Goal: Task Accomplishment & Management: Manage account settings

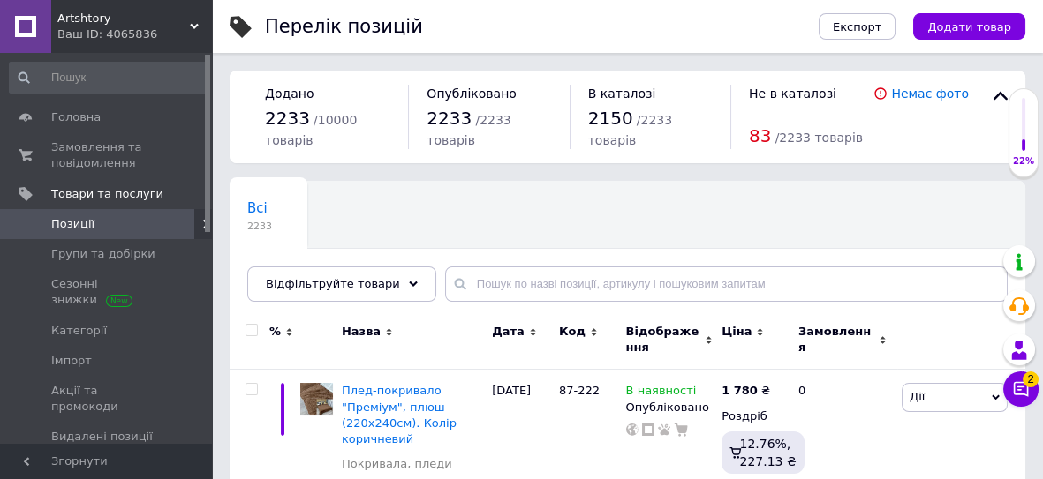
click at [193, 25] on icon at bounding box center [194, 26] width 9 height 9
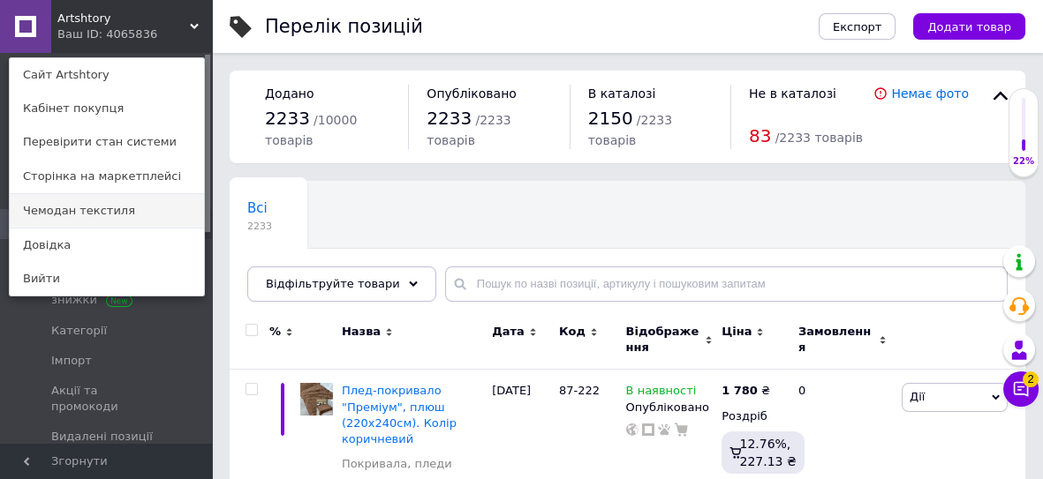
click at [102, 207] on link "Чемодан текстиля" at bounding box center [107, 211] width 194 height 34
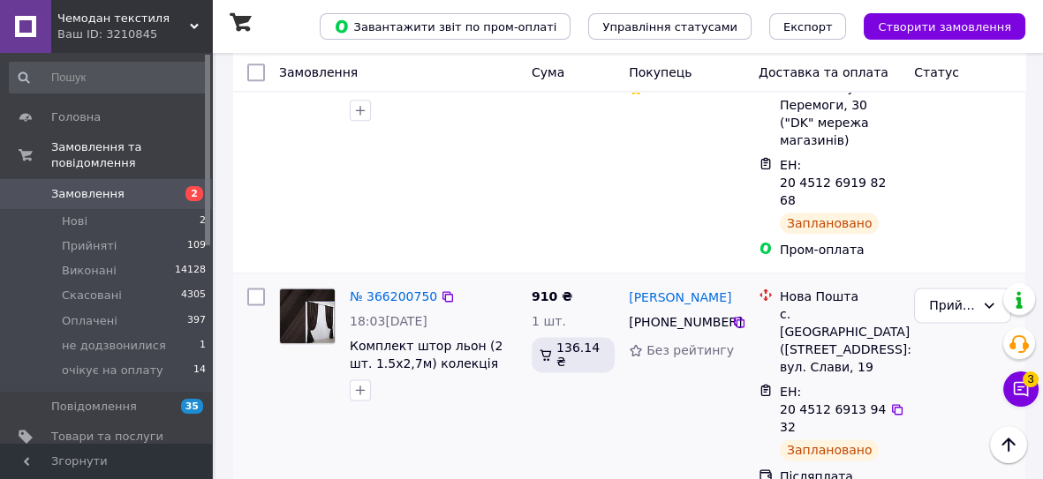
scroll to position [4057, 0]
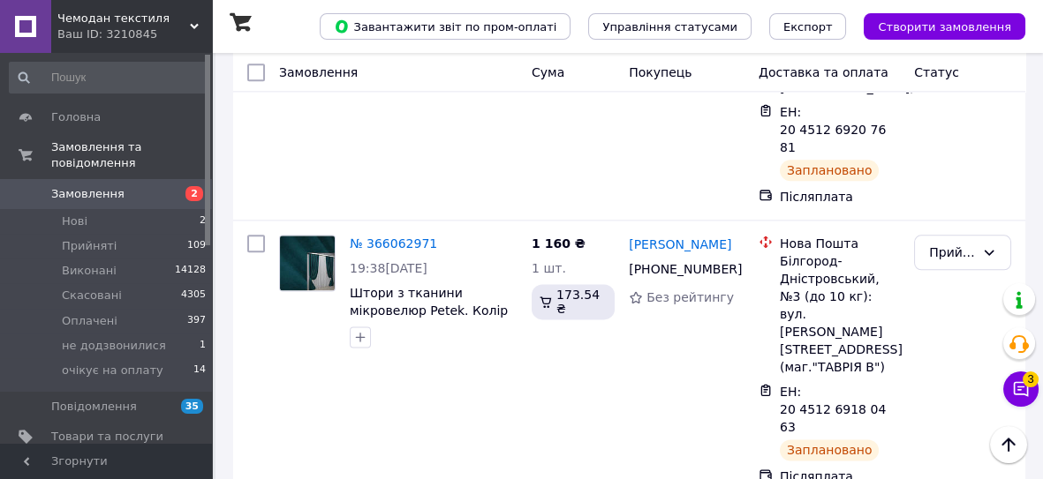
scroll to position [4139, 0]
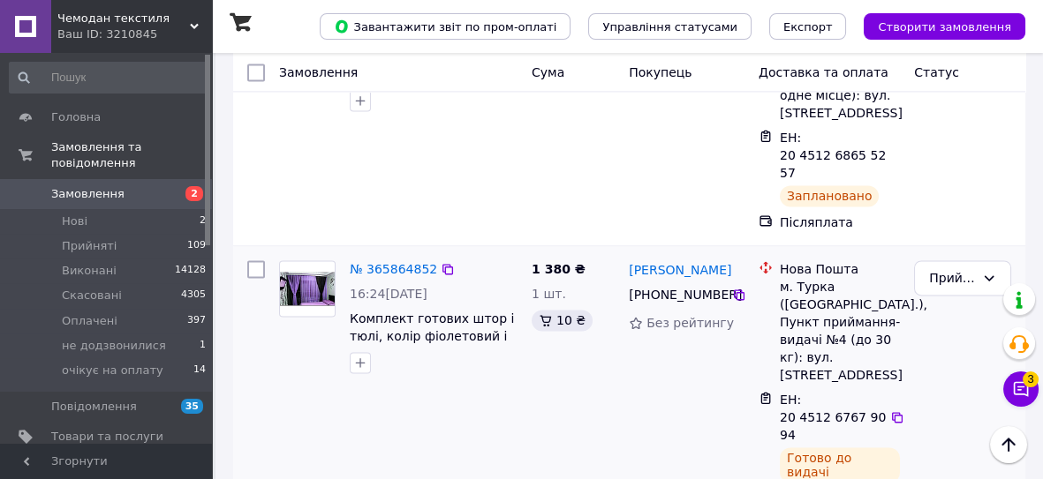
scroll to position [4575, 0]
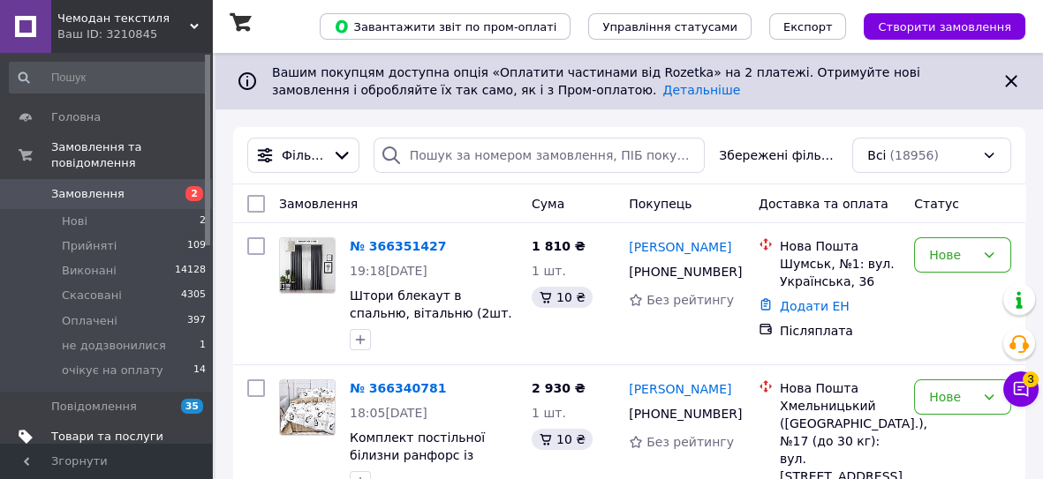
click at [99, 429] on span "Товари та послуги" at bounding box center [107, 437] width 112 height 16
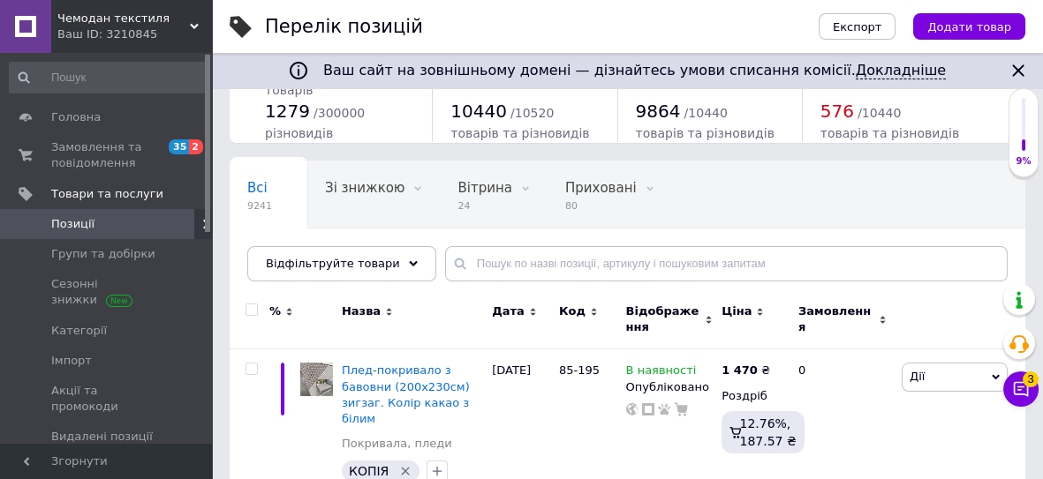
scroll to position [240, 0]
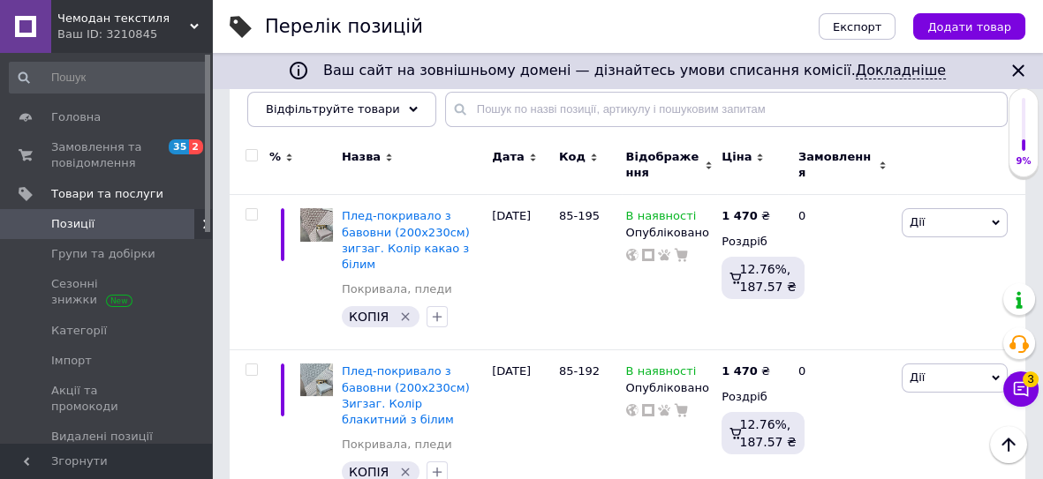
click at [192, 20] on div "Чемодан текстиля Ваш ID: 3210845" at bounding box center [131, 26] width 161 height 53
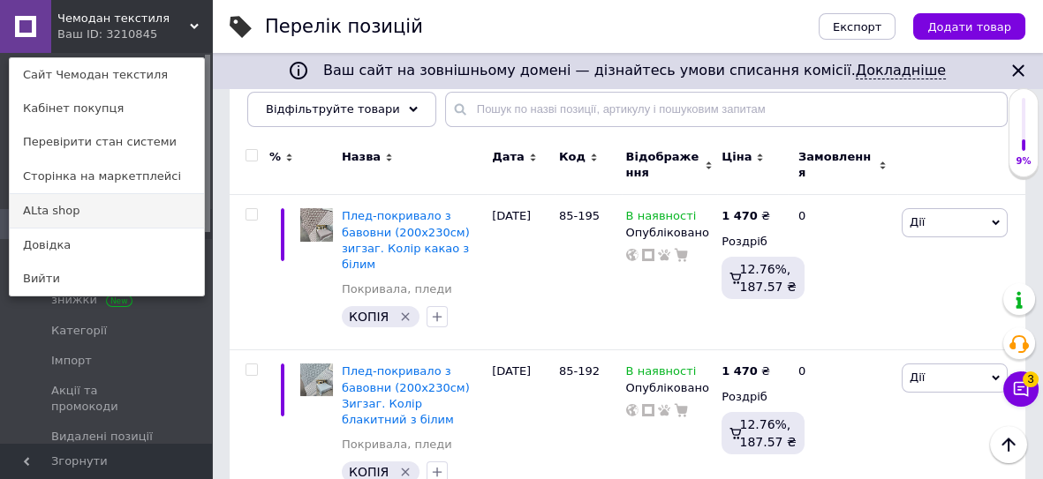
click at [65, 216] on link "ALta shop" at bounding box center [107, 211] width 194 height 34
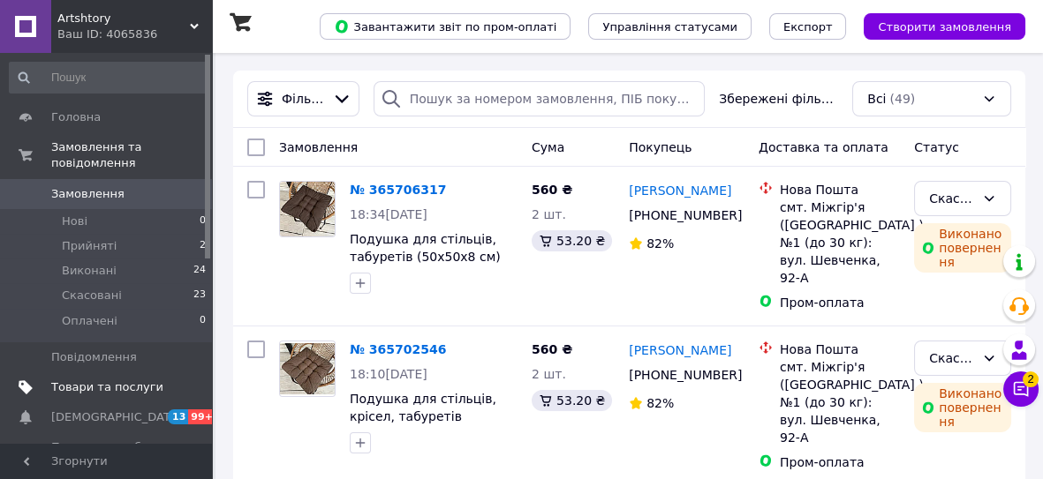
click at [109, 380] on span "Товари та послуги" at bounding box center [107, 388] width 112 height 16
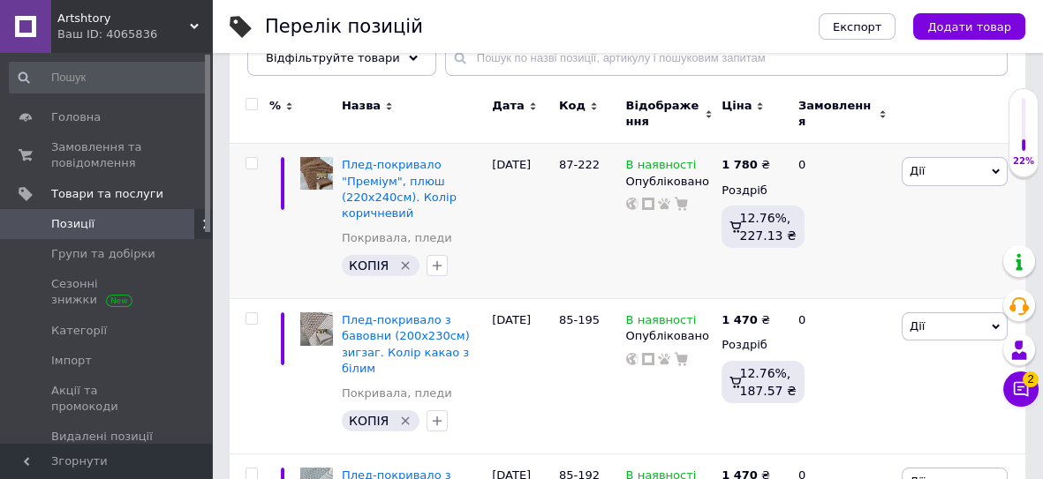
scroll to position [240, 0]
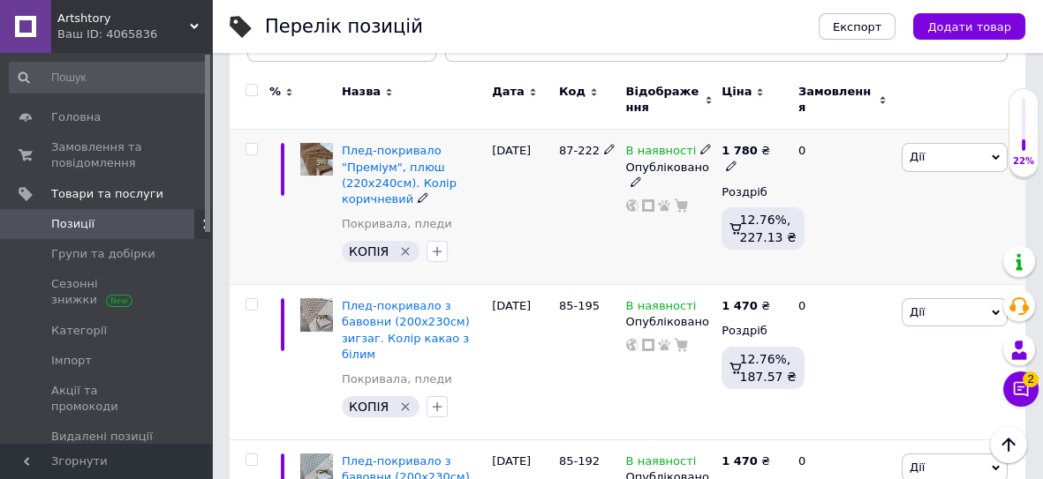
click at [991, 162] on icon at bounding box center [995, 158] width 8 height 8
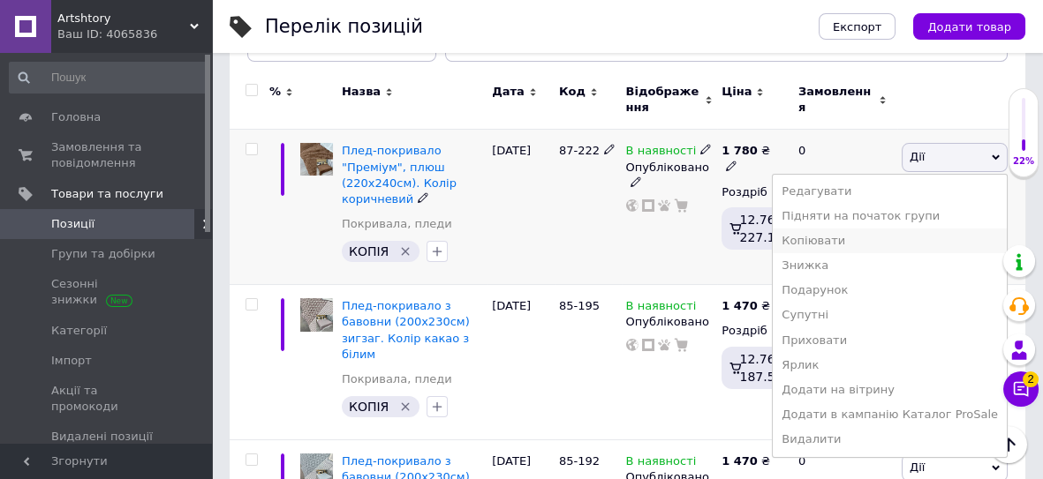
click at [838, 247] on li "Копіювати" at bounding box center [889, 241] width 234 height 25
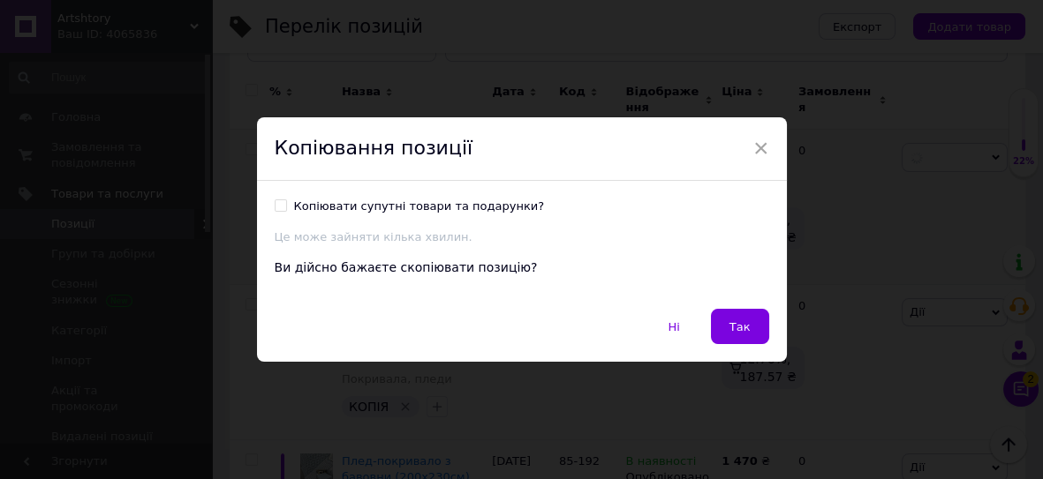
scroll to position [173, 0]
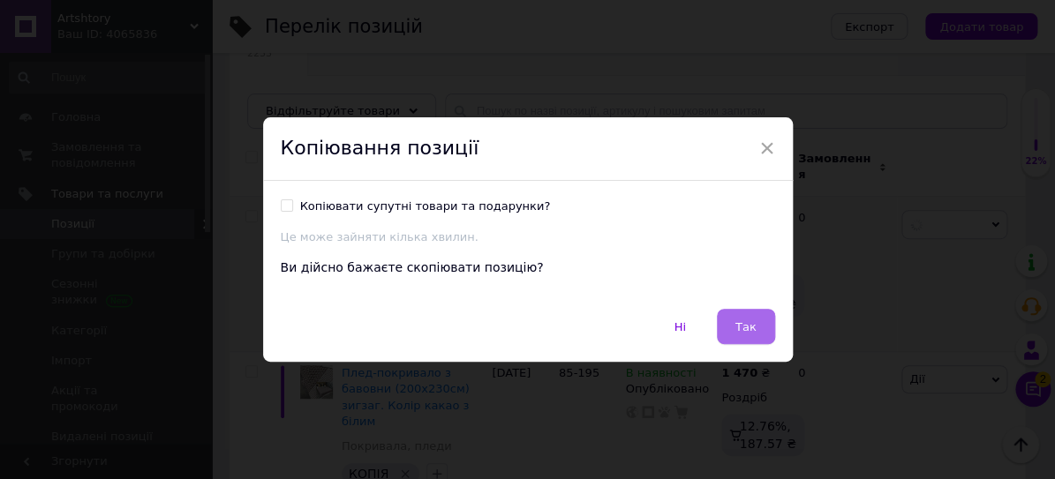
click at [753, 319] on button "Так" at bounding box center [746, 326] width 58 height 35
